Goal: Transaction & Acquisition: Purchase product/service

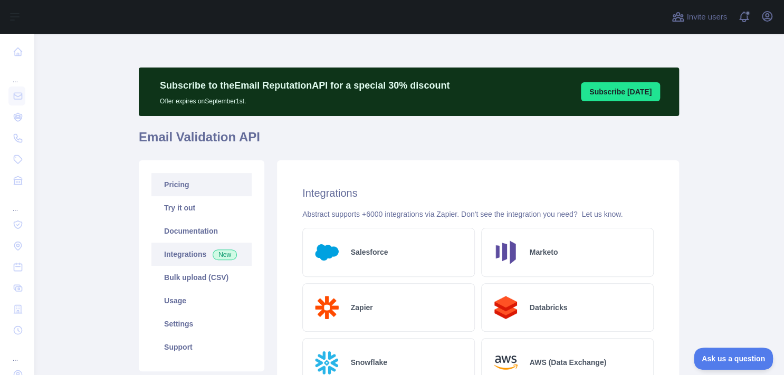
click at [188, 181] on link "Pricing" at bounding box center [201, 184] width 100 height 23
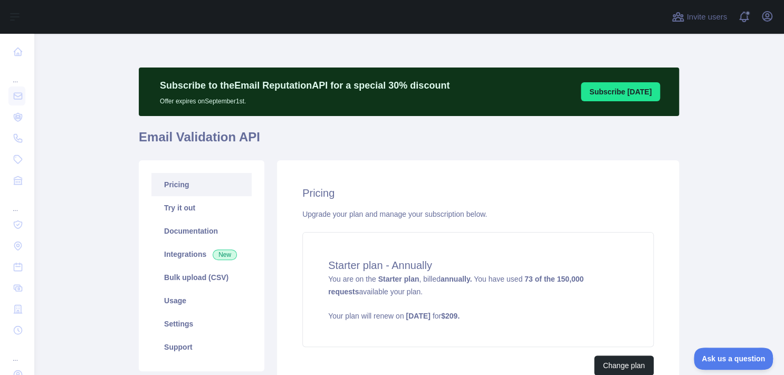
scroll to position [103, 0]
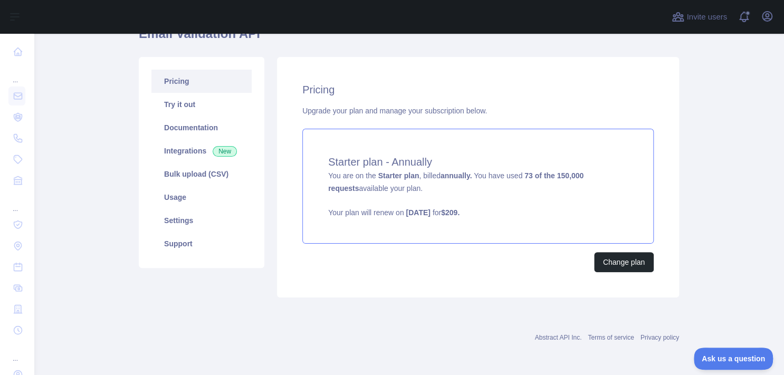
click at [460, 213] on strong "$ 209 ." at bounding box center [450, 212] width 18 height 8
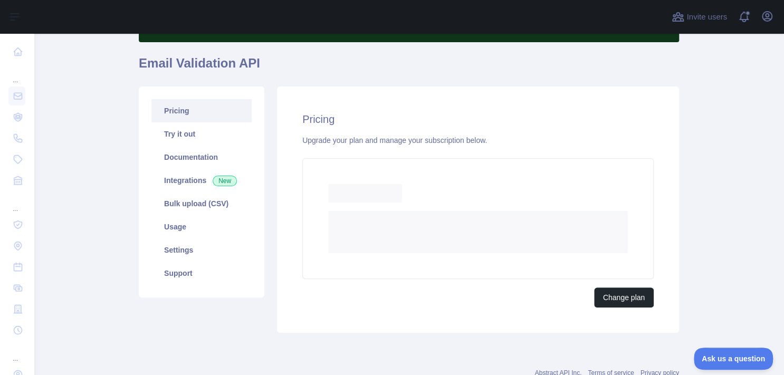
scroll to position [103, 0]
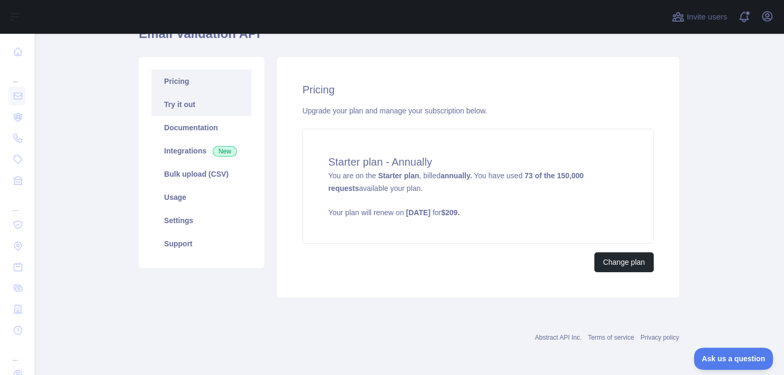
click at [185, 102] on link "Try it out" at bounding box center [201, 104] width 100 height 23
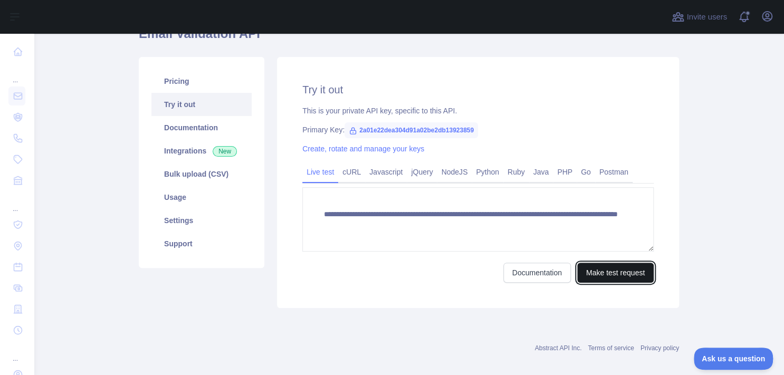
click at [622, 270] on button "Make test request" at bounding box center [615, 273] width 77 height 20
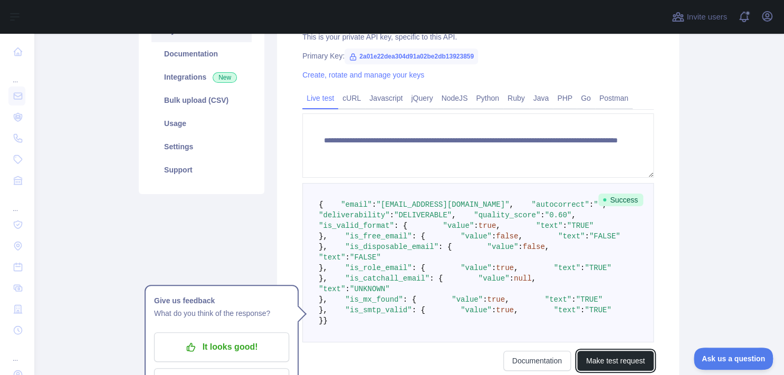
scroll to position [276, 0]
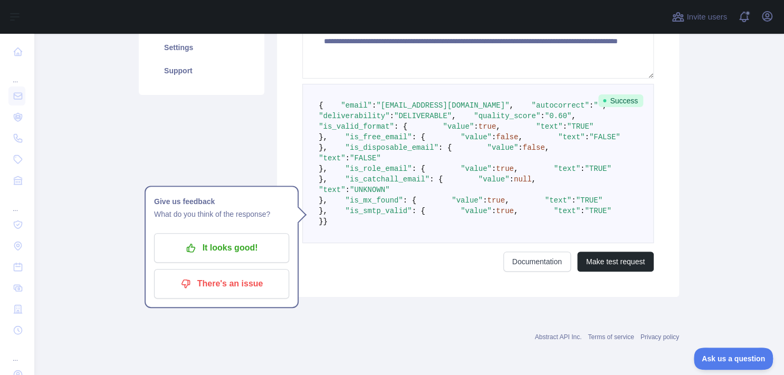
click at [693, 177] on main "**********" at bounding box center [409, 204] width 750 height 341
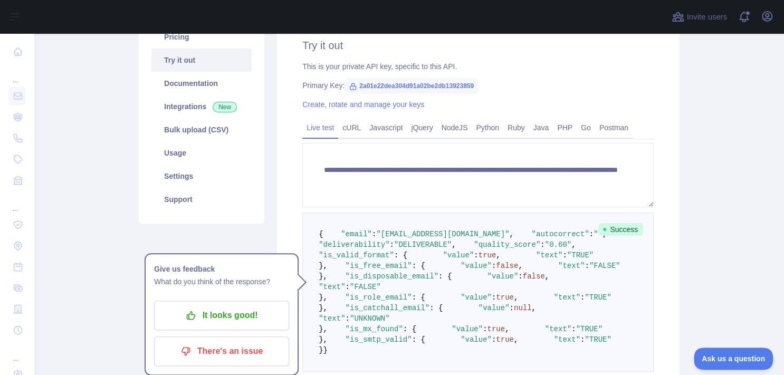
scroll to position [169, 0]
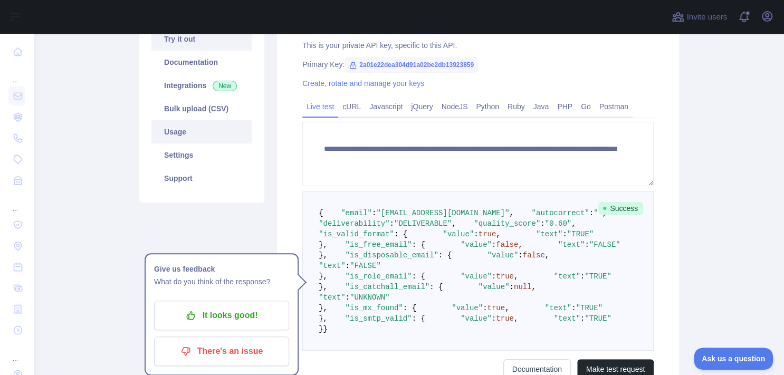
click at [177, 138] on link "Usage" at bounding box center [201, 131] width 100 height 23
